Goal: Task Accomplishment & Management: Use online tool/utility

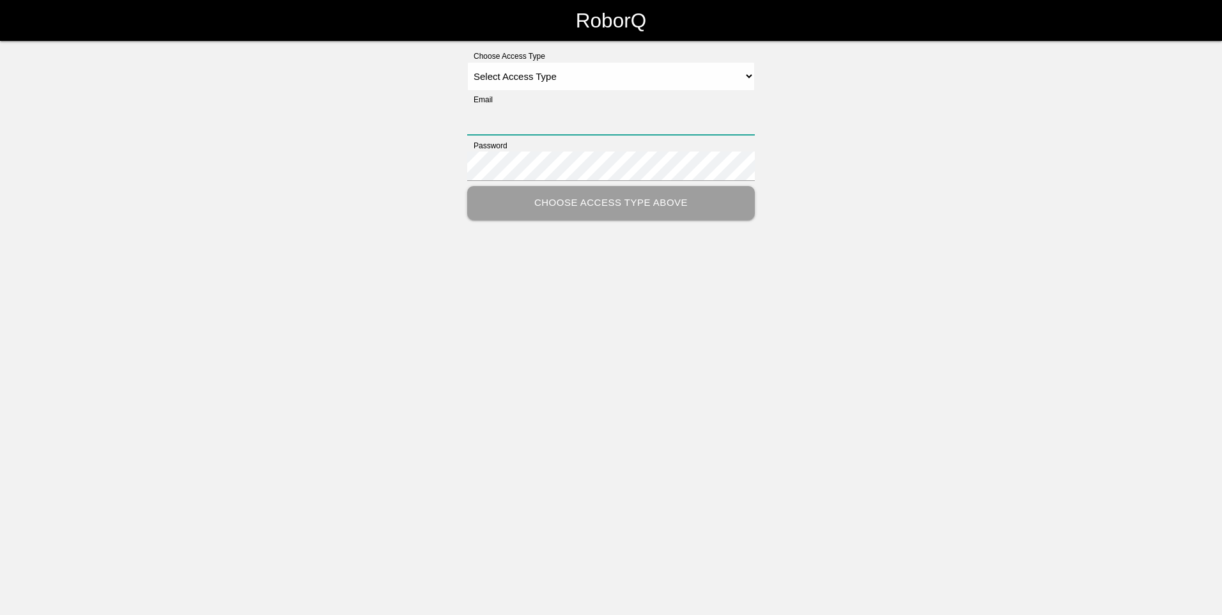
type input "[PERSON_NAME][EMAIL_ADDRESS][DOMAIN_NAME]"
click at [605, 79] on select "Select Access Type Admin Customer Supervisor Worker" at bounding box center [611, 76] width 288 height 29
select select "Customer"
click at [467, 62] on select "Select Access Type Admin Customer Supervisor Worker" at bounding box center [611, 76] width 288 height 29
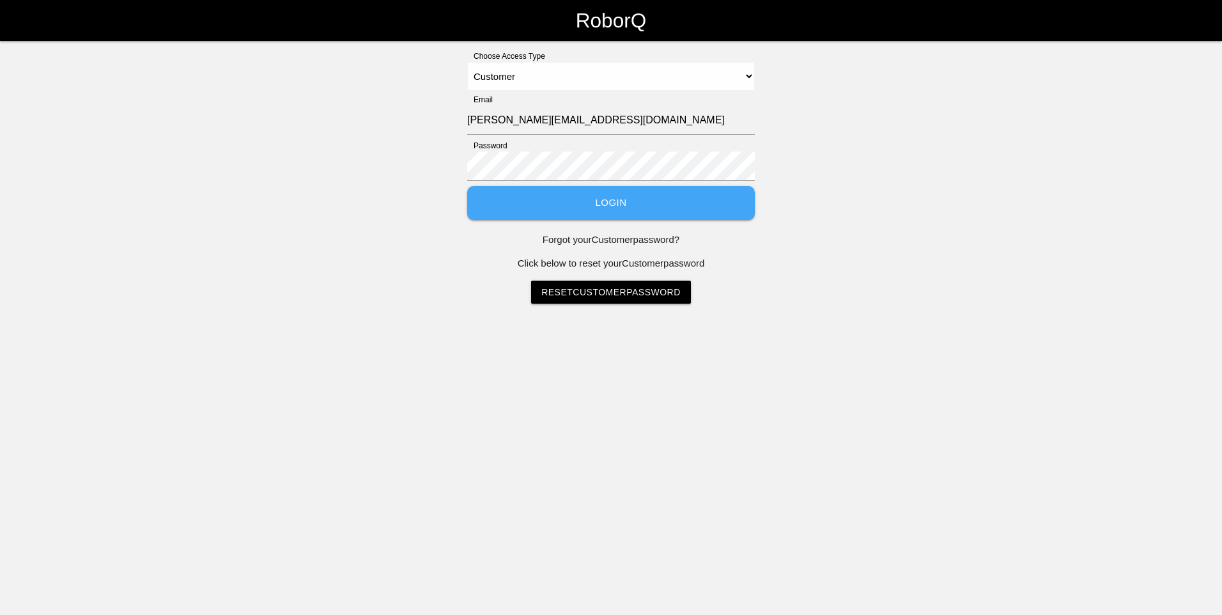
click at [630, 209] on button "Login" at bounding box center [611, 203] width 288 height 34
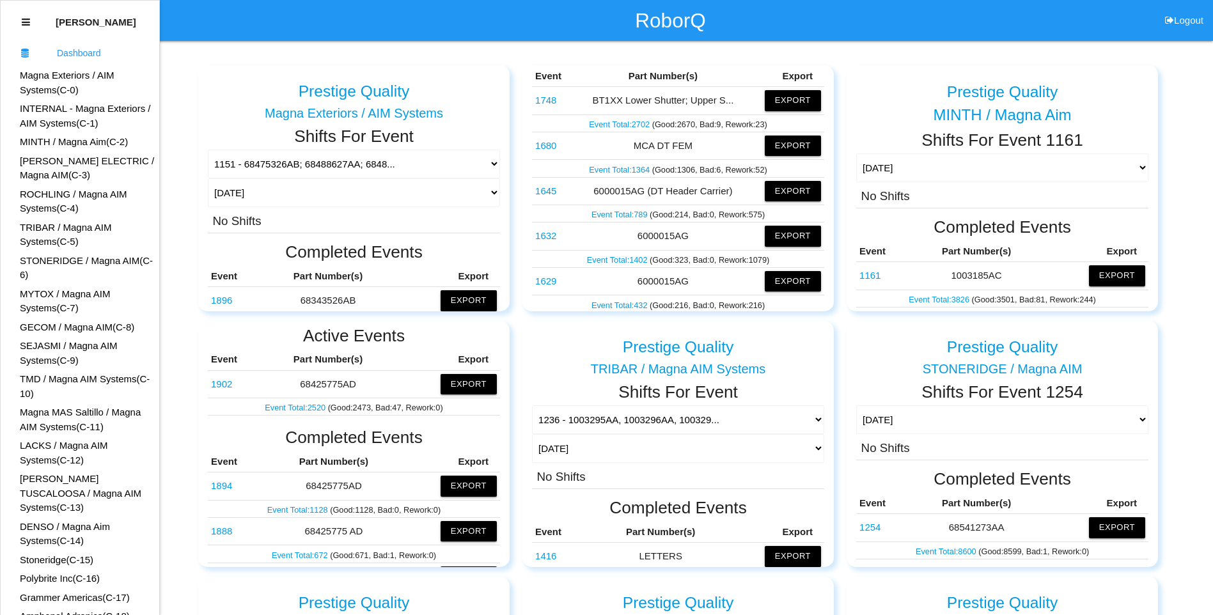
scroll to position [192, 0]
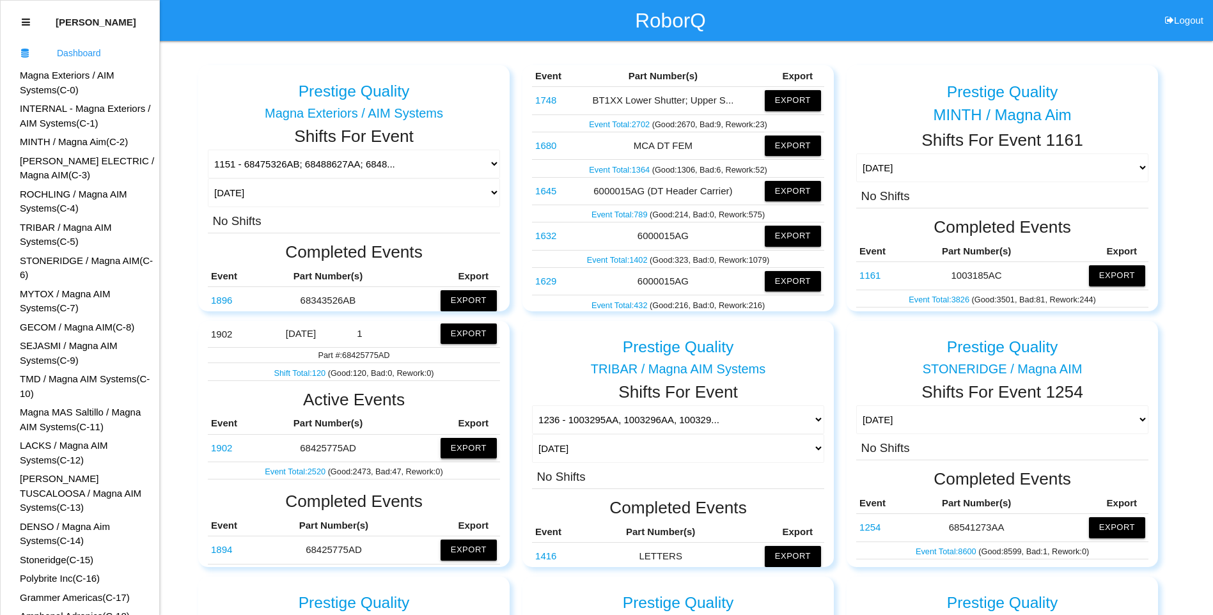
click at [463, 447] on button "Export" at bounding box center [468, 448] width 56 height 20
click at [445, 449] on button "Excel" at bounding box center [457, 448] width 24 height 11
